Goal: Entertainment & Leisure: Consume media (video, audio)

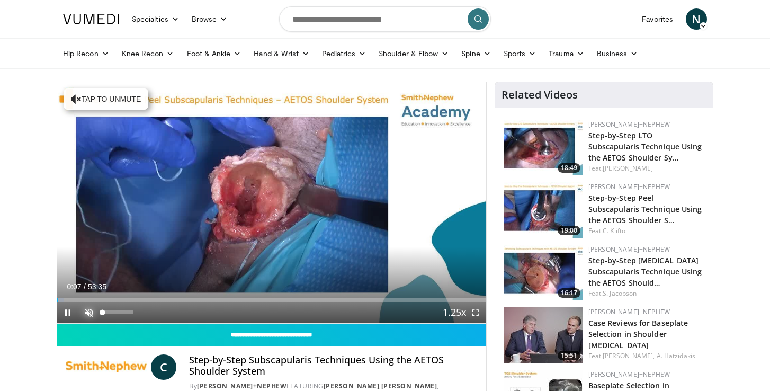
click at [89, 313] on span "Video Player" at bounding box center [88, 312] width 21 height 21
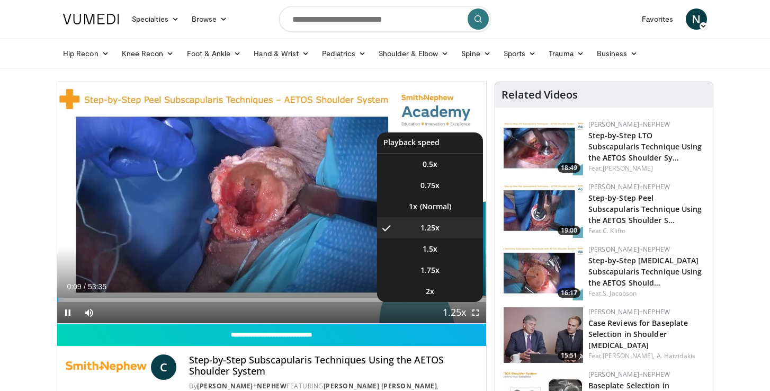
click at [450, 314] on span "Video Player" at bounding box center [454, 312] width 15 height 21
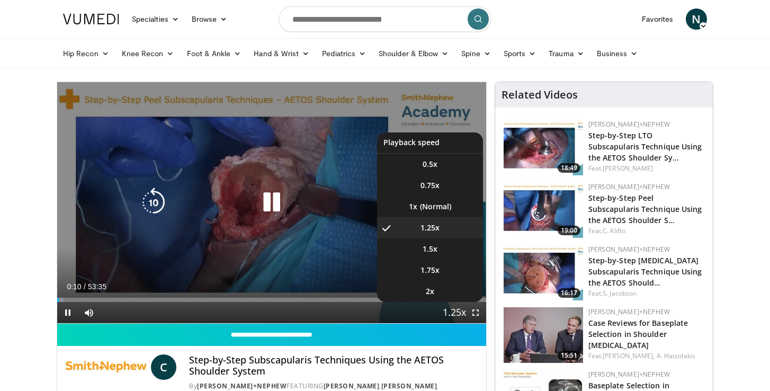
click at [450, 311] on video-js "**********" at bounding box center [271, 202] width 429 height 241
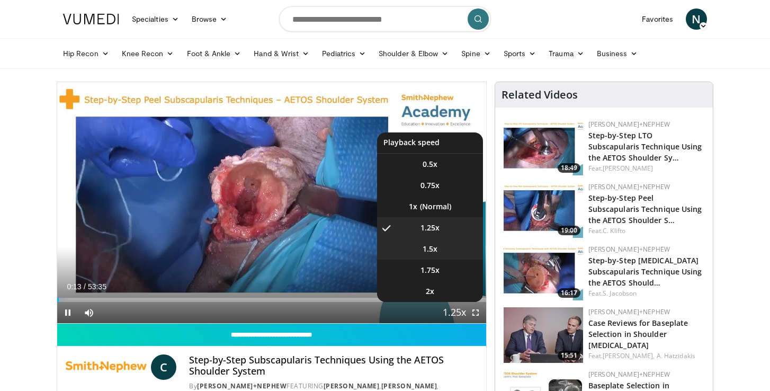
click at [432, 256] on li "1.5x" at bounding box center [430, 248] width 106 height 21
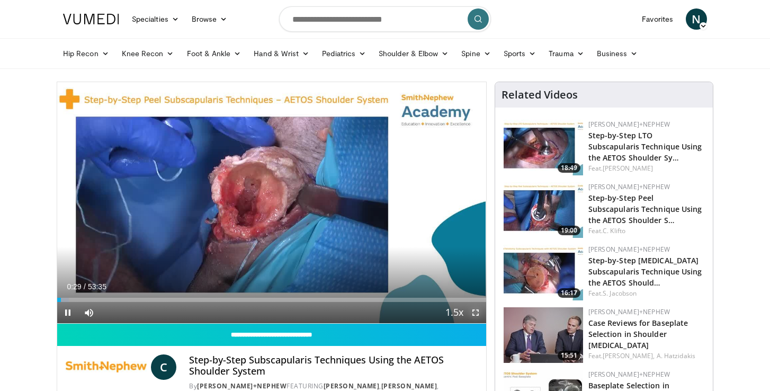
click at [474, 313] on span "Video Player" at bounding box center [475, 312] width 21 height 21
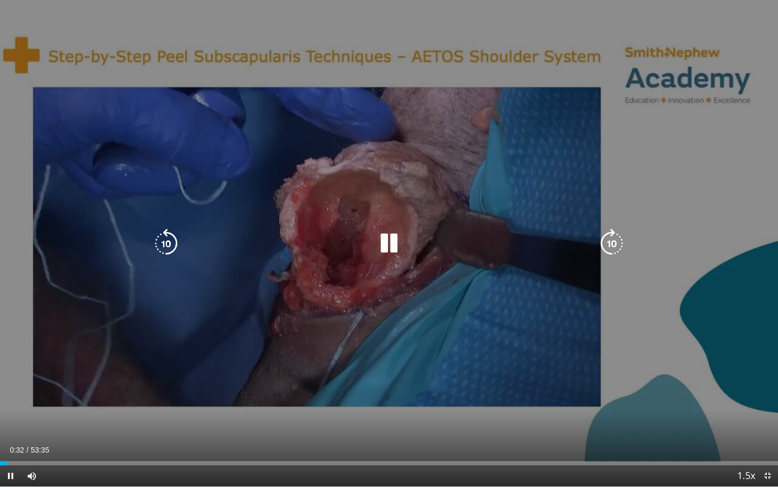
click at [493, 219] on div "10 seconds Tap to unmute" at bounding box center [389, 243] width 778 height 487
click at [391, 244] on icon "Video Player" at bounding box center [389, 244] width 30 height 30
click at [387, 243] on icon "Video Player" at bounding box center [389, 244] width 30 height 30
